Goal: Information Seeking & Learning: Learn about a topic

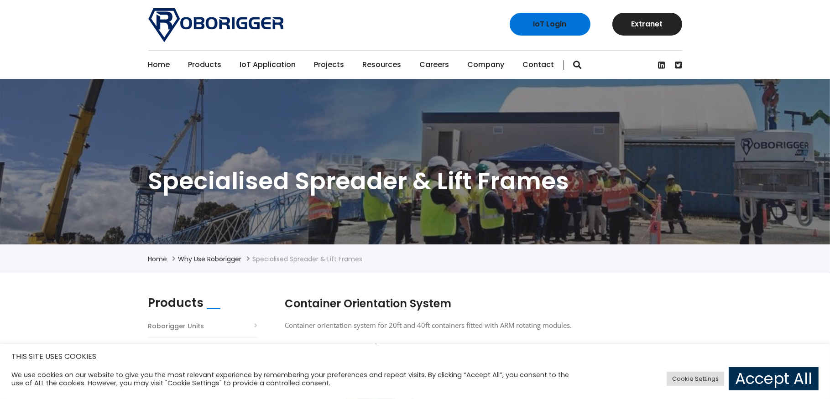
click at [762, 368] on link "Accept All" at bounding box center [774, 378] width 90 height 23
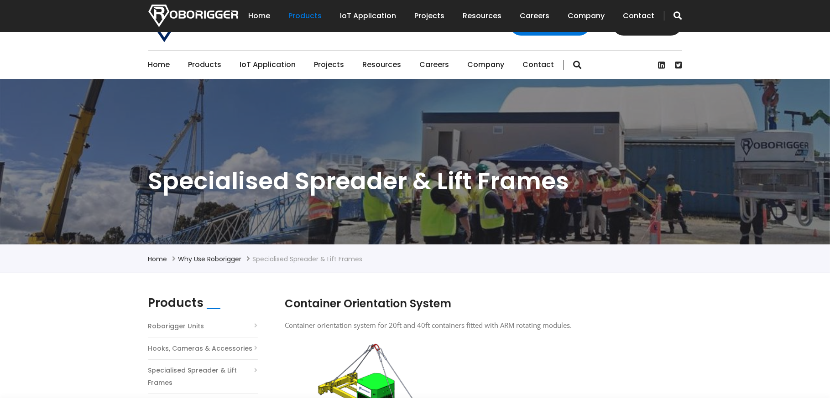
scroll to position [228, 0]
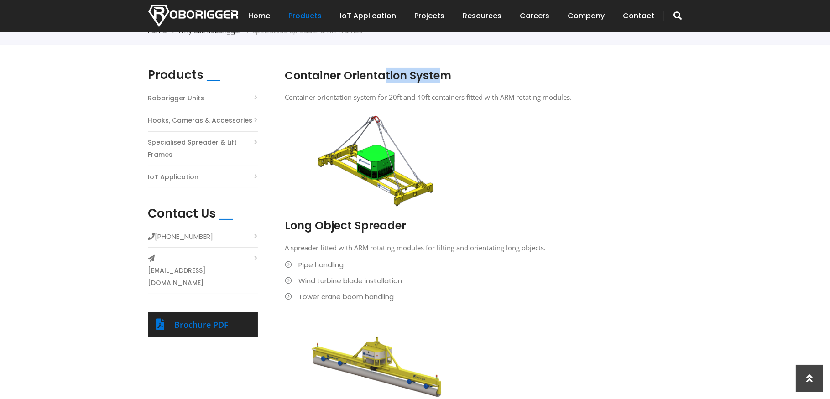
drag, startPoint x: 431, startPoint y: 71, endPoint x: 440, endPoint y: 71, distance: 8.7
click at [440, 71] on h2 "Container Orientation System" at bounding box center [476, 76] width 383 height 16
drag, startPoint x: 329, startPoint y: 96, endPoint x: 435, endPoint y: 103, distance: 106.1
click at [412, 97] on p "Container orientation system for 20ft and 40ft containers fitted with ARM rotat…" at bounding box center [476, 97] width 383 height 12
drag, startPoint x: 434, startPoint y: 104, endPoint x: 568, endPoint y: 97, distance: 133.4
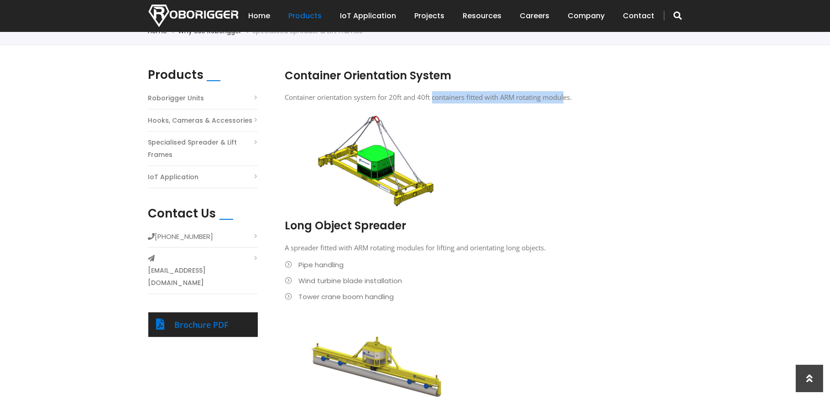
click at [568, 97] on div "Container Orientation System Container orientation system for 20ft and 40ft con…" at bounding box center [476, 88] width 383 height 41
click at [558, 97] on p "Container orientation system for 20ft and 40ft containers fitted with ARM rotat…" at bounding box center [476, 97] width 383 height 12
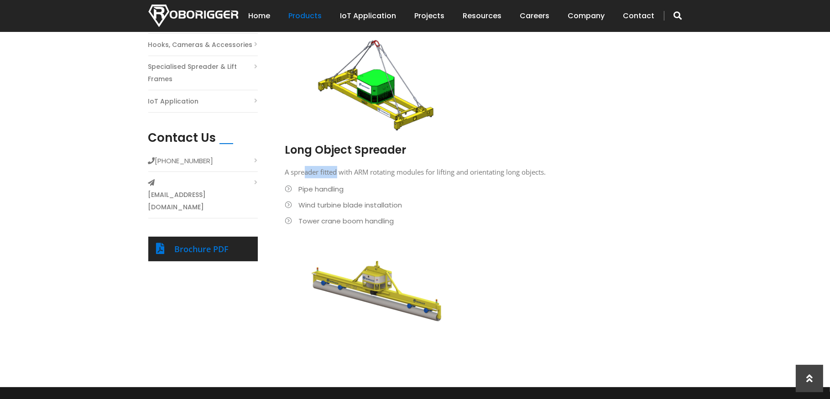
drag, startPoint x: 305, startPoint y: 173, endPoint x: 339, endPoint y: 172, distance: 33.8
click at [339, 172] on p "A spreader fitted with ARM rotating modules for lifting and orientating long ob…" at bounding box center [476, 172] width 383 height 12
drag, startPoint x: 352, startPoint y: 172, endPoint x: 473, endPoint y: 166, distance: 121.5
click at [473, 166] on p "A spreader fitted with ARM rotating modules for lifting and orientating long ob…" at bounding box center [476, 172] width 383 height 12
drag, startPoint x: 507, startPoint y: 166, endPoint x: 533, endPoint y: 166, distance: 26.5
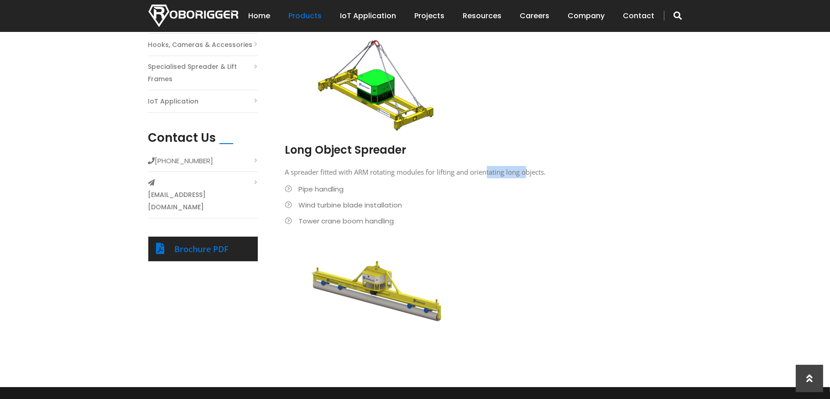
click at [532, 166] on p "A spreader fitted with ARM rotating modules for lifting and orientating long ob…" at bounding box center [476, 172] width 383 height 12
drag, startPoint x: 304, startPoint y: 193, endPoint x: 336, endPoint y: 188, distance: 32.3
click at [336, 188] on li "Pipe handling" at bounding box center [476, 189] width 383 height 12
drag, startPoint x: 315, startPoint y: 202, endPoint x: 382, endPoint y: 204, distance: 66.6
click at [382, 204] on li "Wind turbine blade installation" at bounding box center [476, 205] width 383 height 12
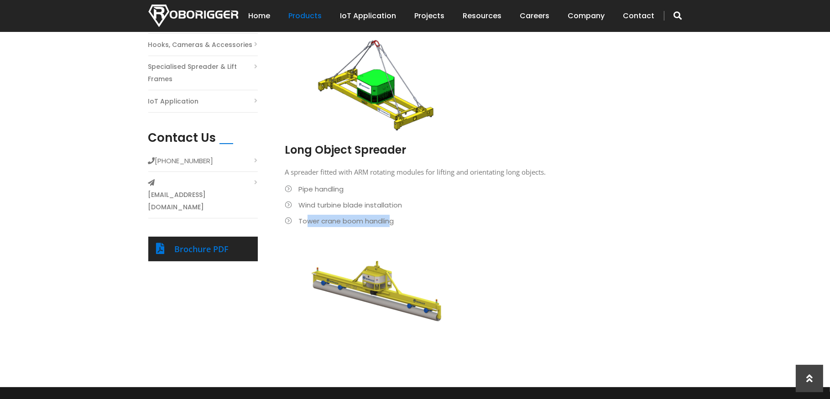
drag, startPoint x: 307, startPoint y: 216, endPoint x: 391, endPoint y: 216, distance: 84.4
click at [391, 216] on li "Tower crane boom handling" at bounding box center [476, 221] width 383 height 12
click at [373, 183] on li "Pipe handling" at bounding box center [476, 189] width 383 height 12
